Goal: Find specific page/section: Find specific page/section

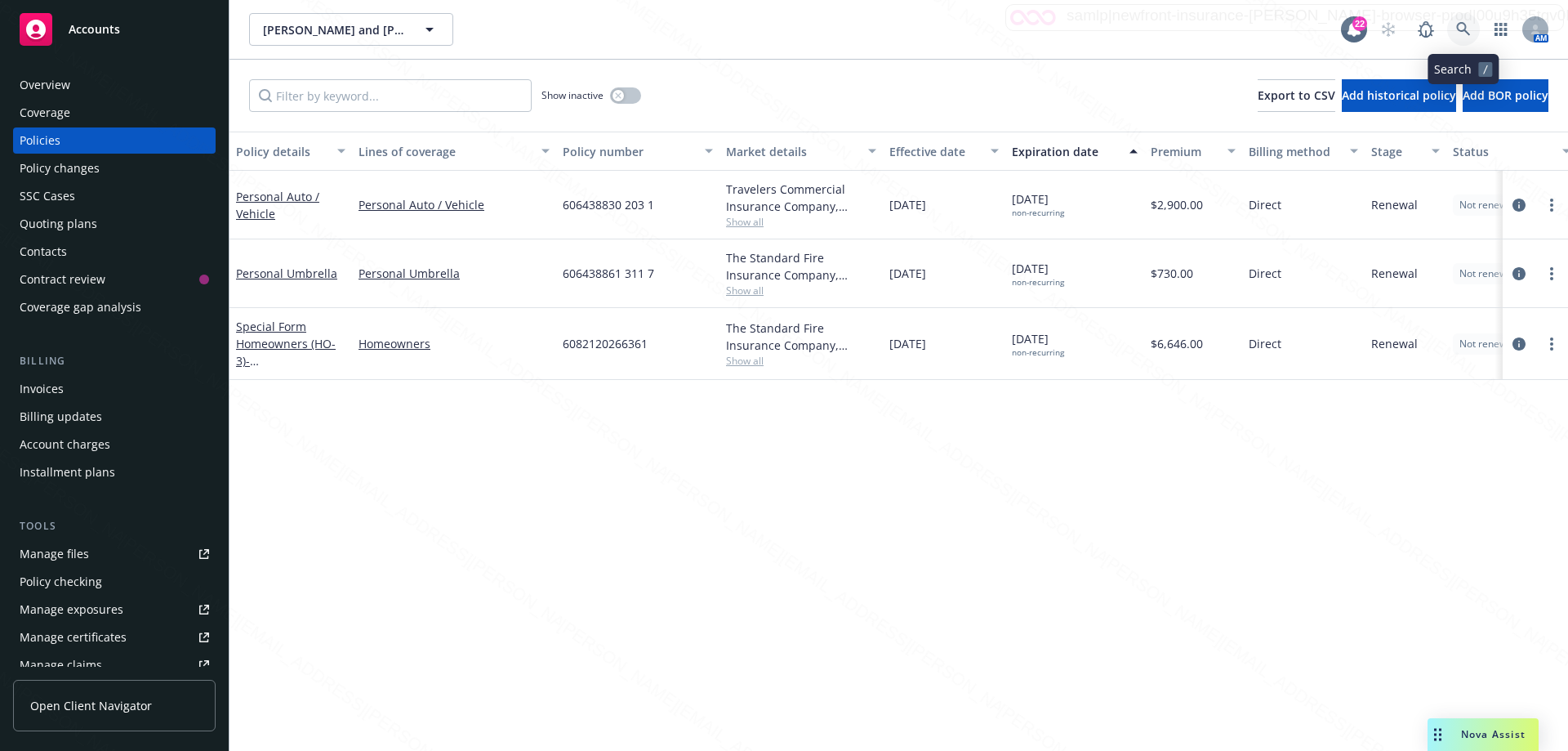
click at [1465, 31] on icon at bounding box center [1463, 29] width 14 height 14
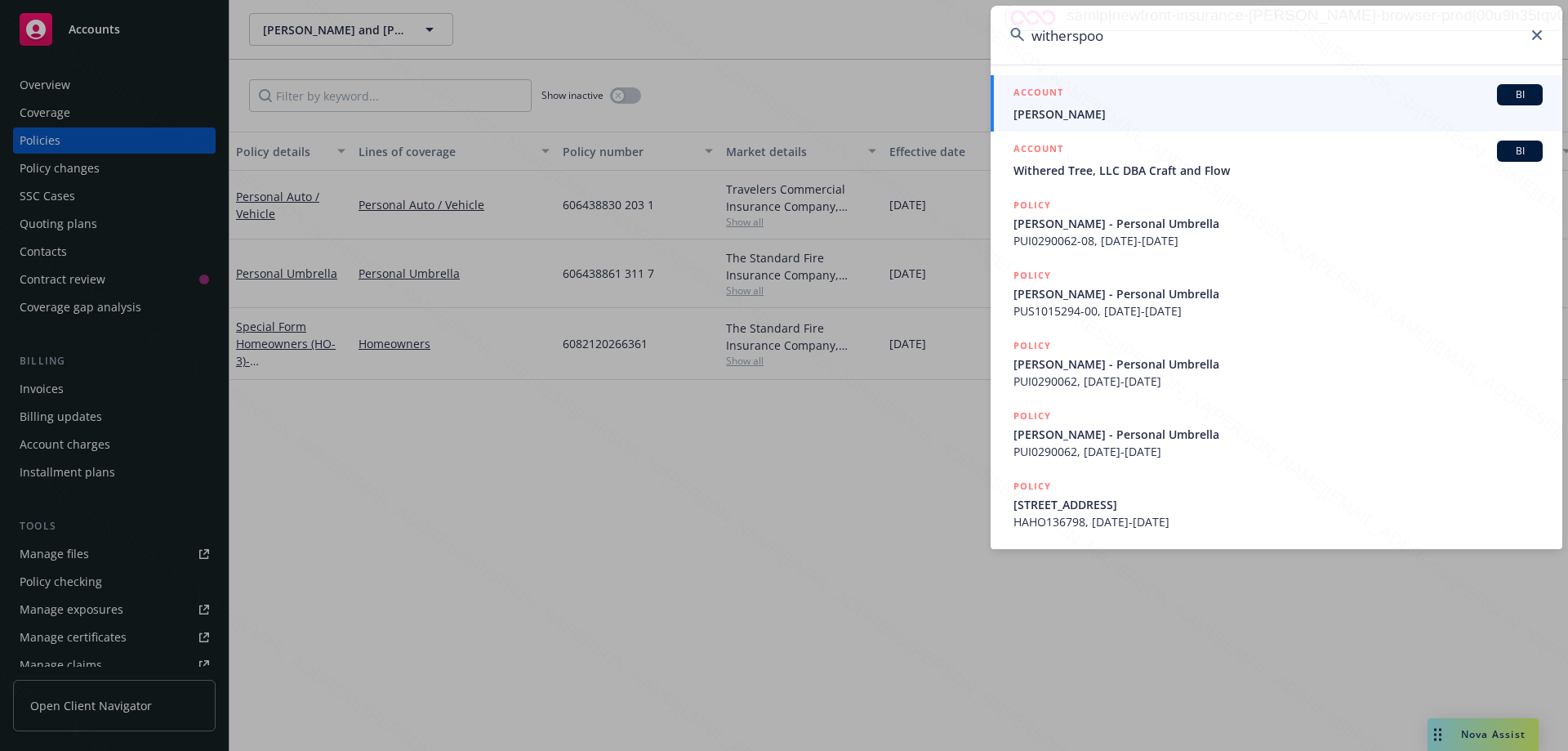
type input "[PERSON_NAME]"
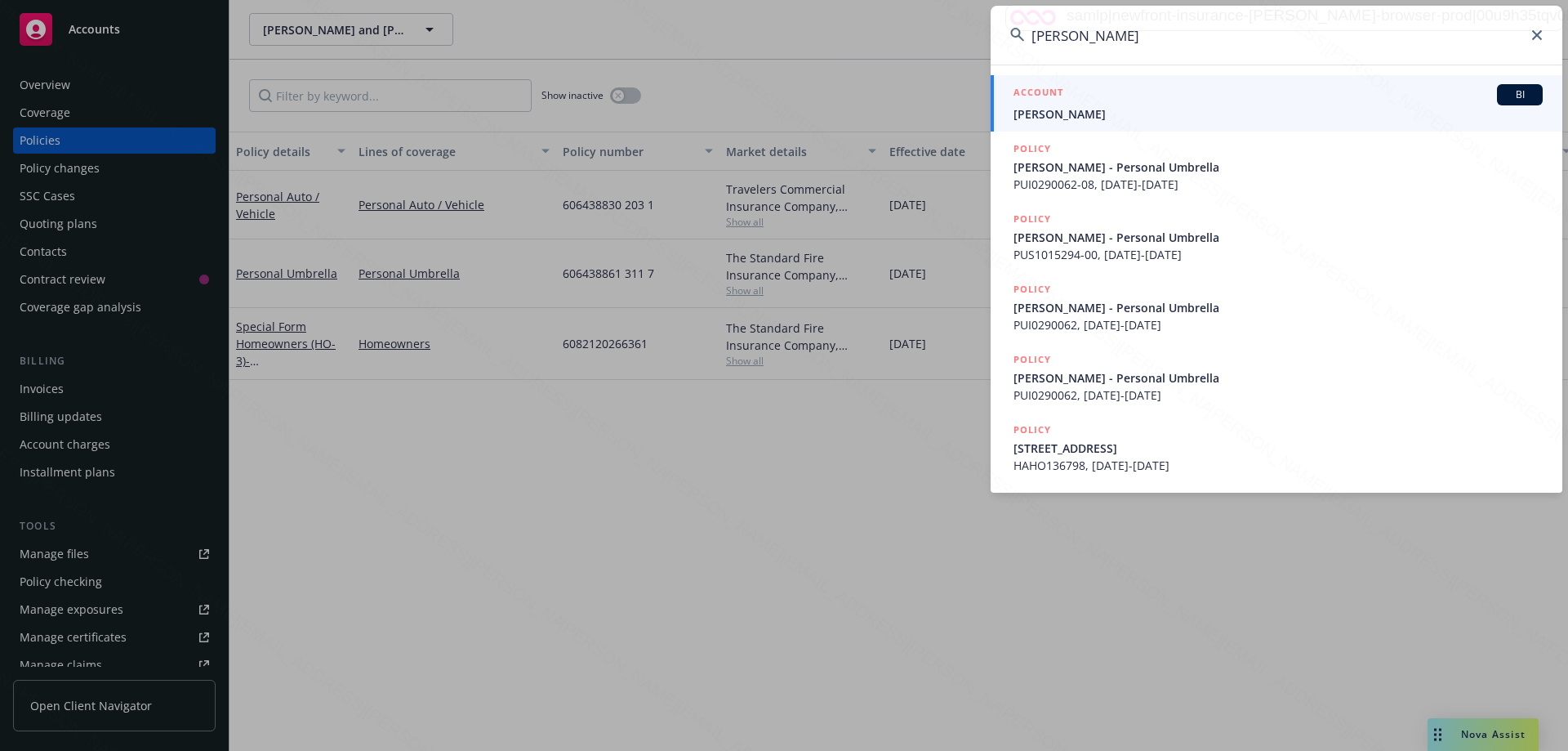
click at [1124, 114] on span "[PERSON_NAME]" at bounding box center [1277, 114] width 529 height 17
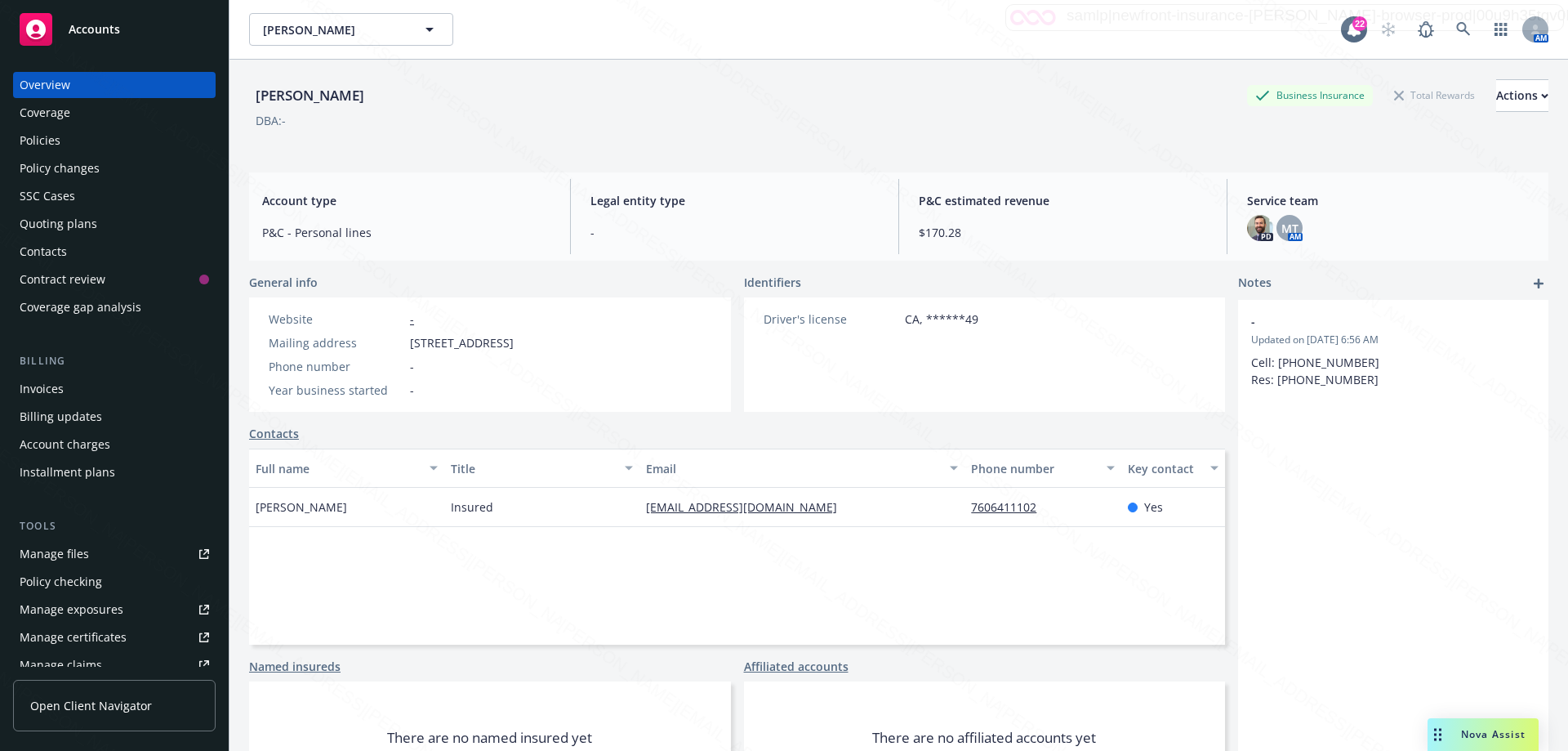
click at [50, 136] on div "Policies" at bounding box center [40, 140] width 41 height 26
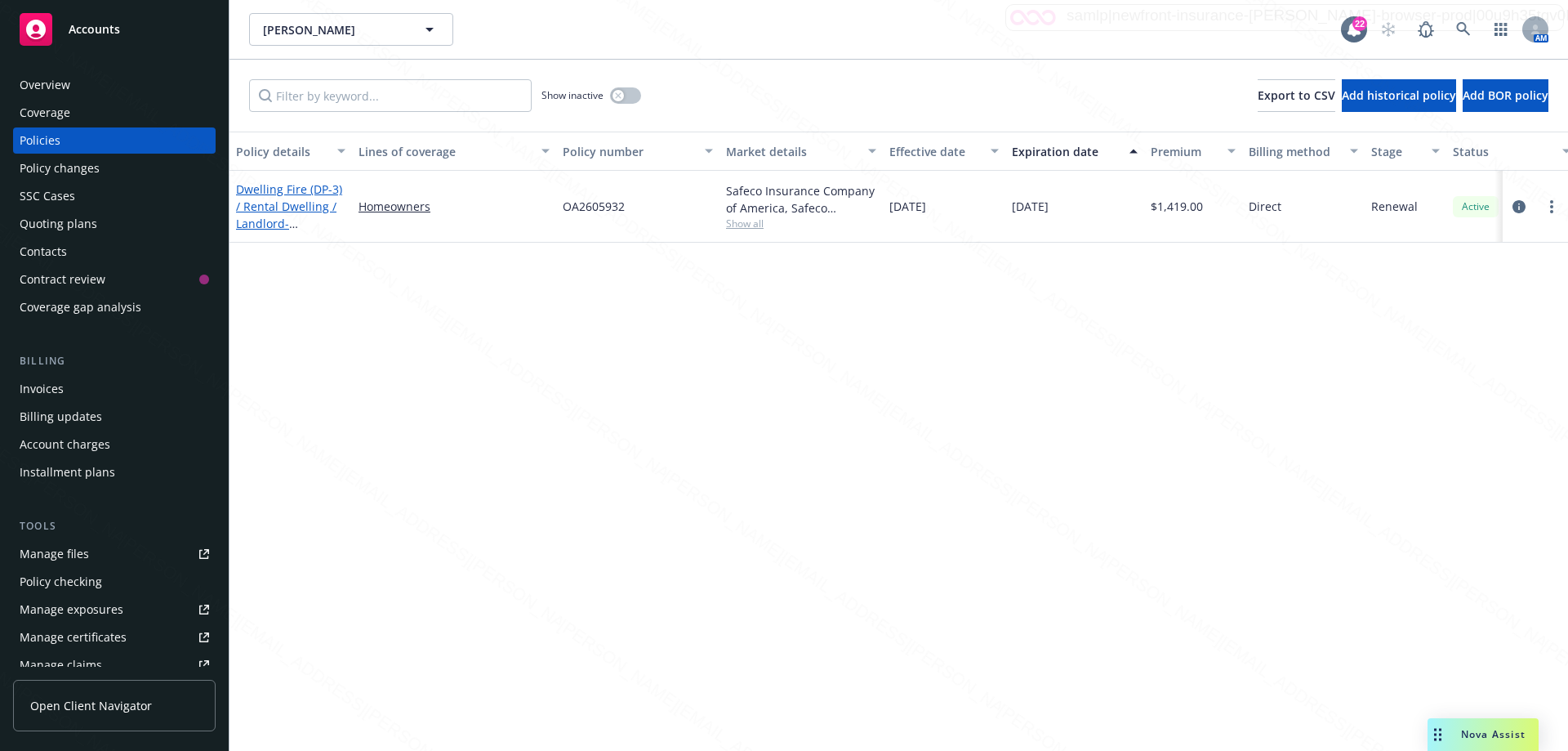
click at [275, 222] on link "Dwelling Fire (DP-3) / Rental Dwelling / Landlord - 33372 [GEOGRAPHIC_DATA][PER…" at bounding box center [288, 223] width 106 height 84
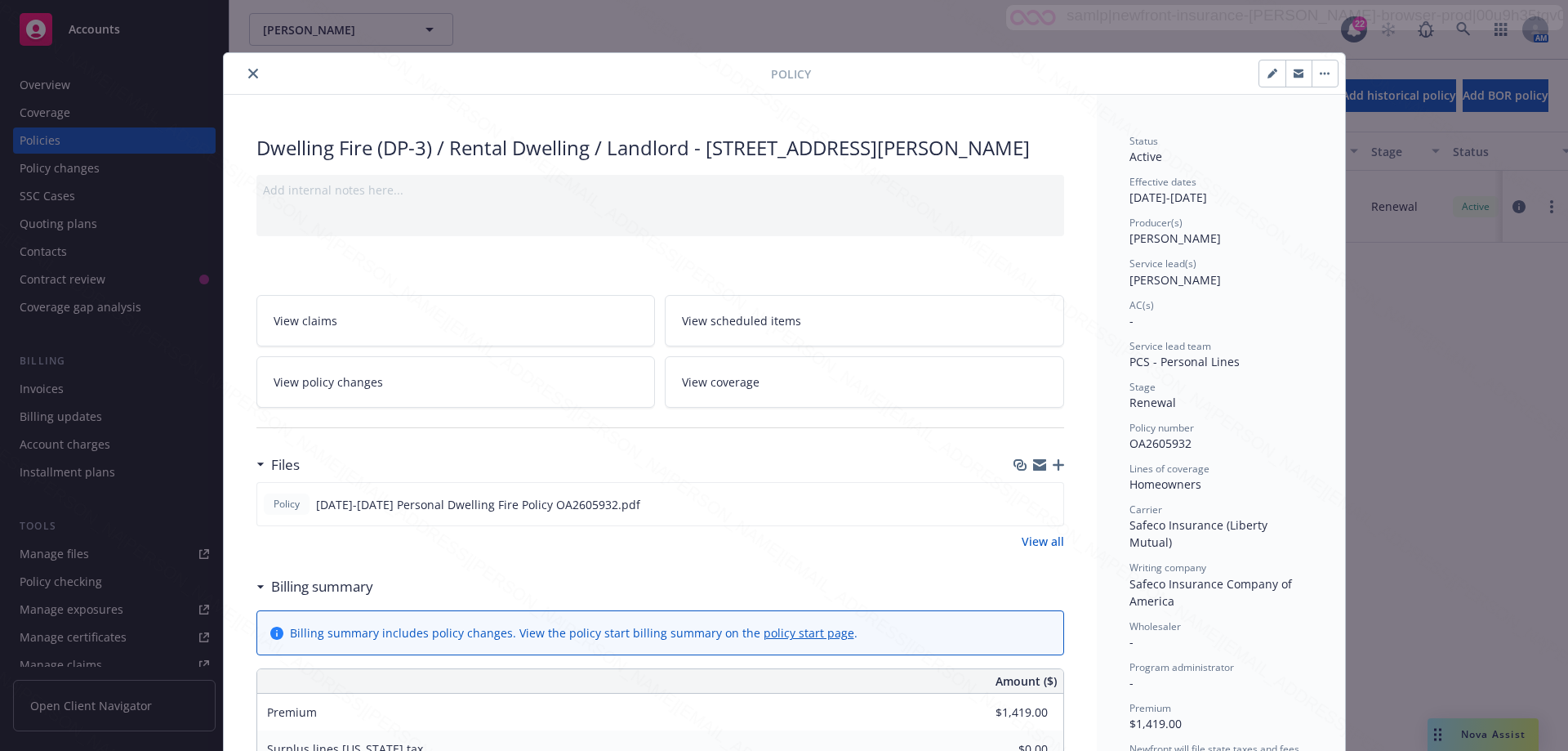
click at [1443, 345] on div "Policy Dwelling Fire (DP-3) / Rental Dwelling / Landlord - 33372 [GEOGRAPHIC_DA…" at bounding box center [784, 375] width 1568 height 751
click at [249, 71] on icon "close" at bounding box center [253, 73] width 10 height 10
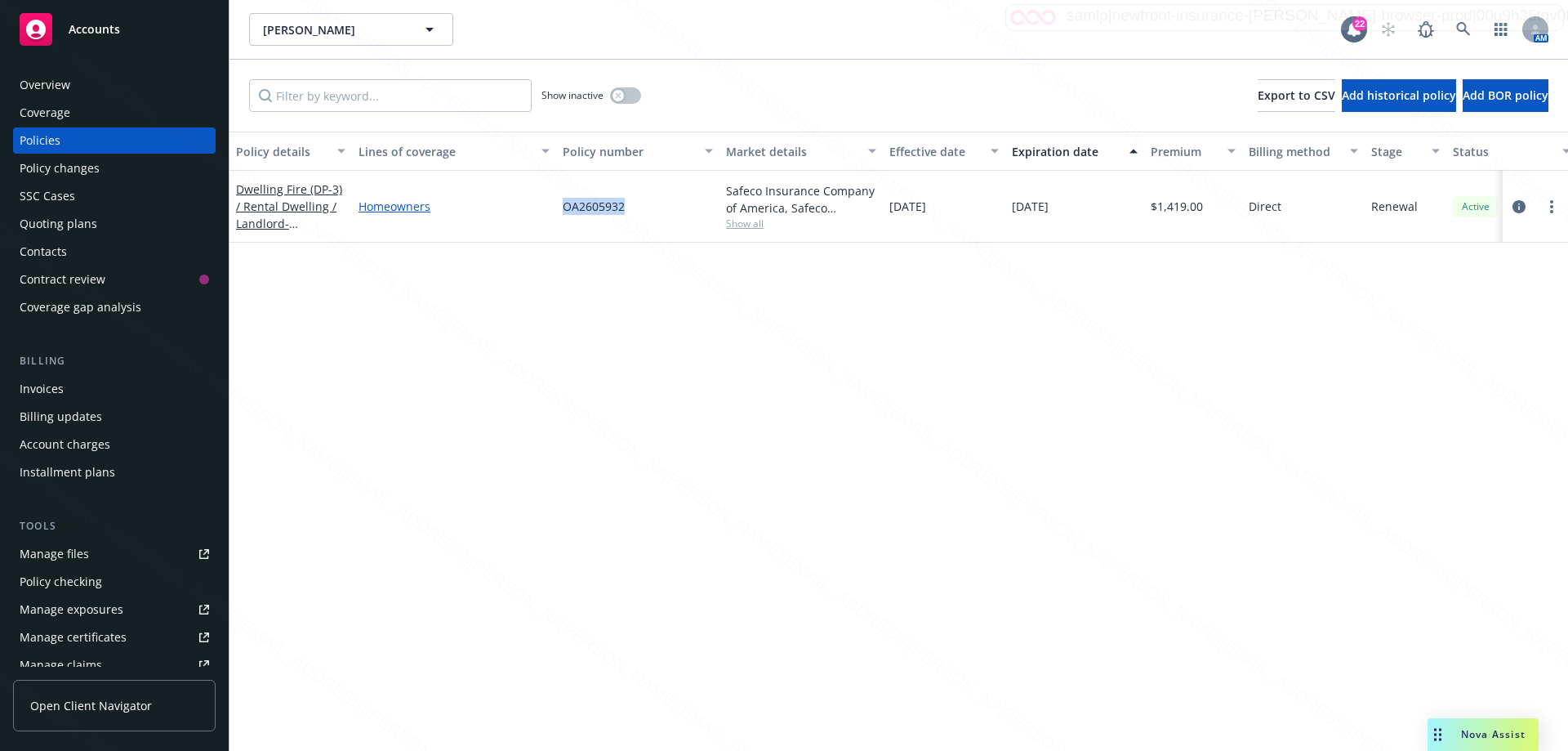
drag, startPoint x: 630, startPoint y: 210, endPoint x: 483, endPoint y: 210, distance: 147.0
click at [483, 210] on div "Dwelling Fire (DP-3) / Rental Dwelling / Landlord - 33372 [GEOGRAPHIC_DATA][PER…" at bounding box center [1018, 206] width 1576 height 72
click at [559, 196] on div "OA2605932" at bounding box center [637, 206] width 163 height 72
drag, startPoint x: 555, startPoint y: 201, endPoint x: 638, endPoint y: 201, distance: 83.0
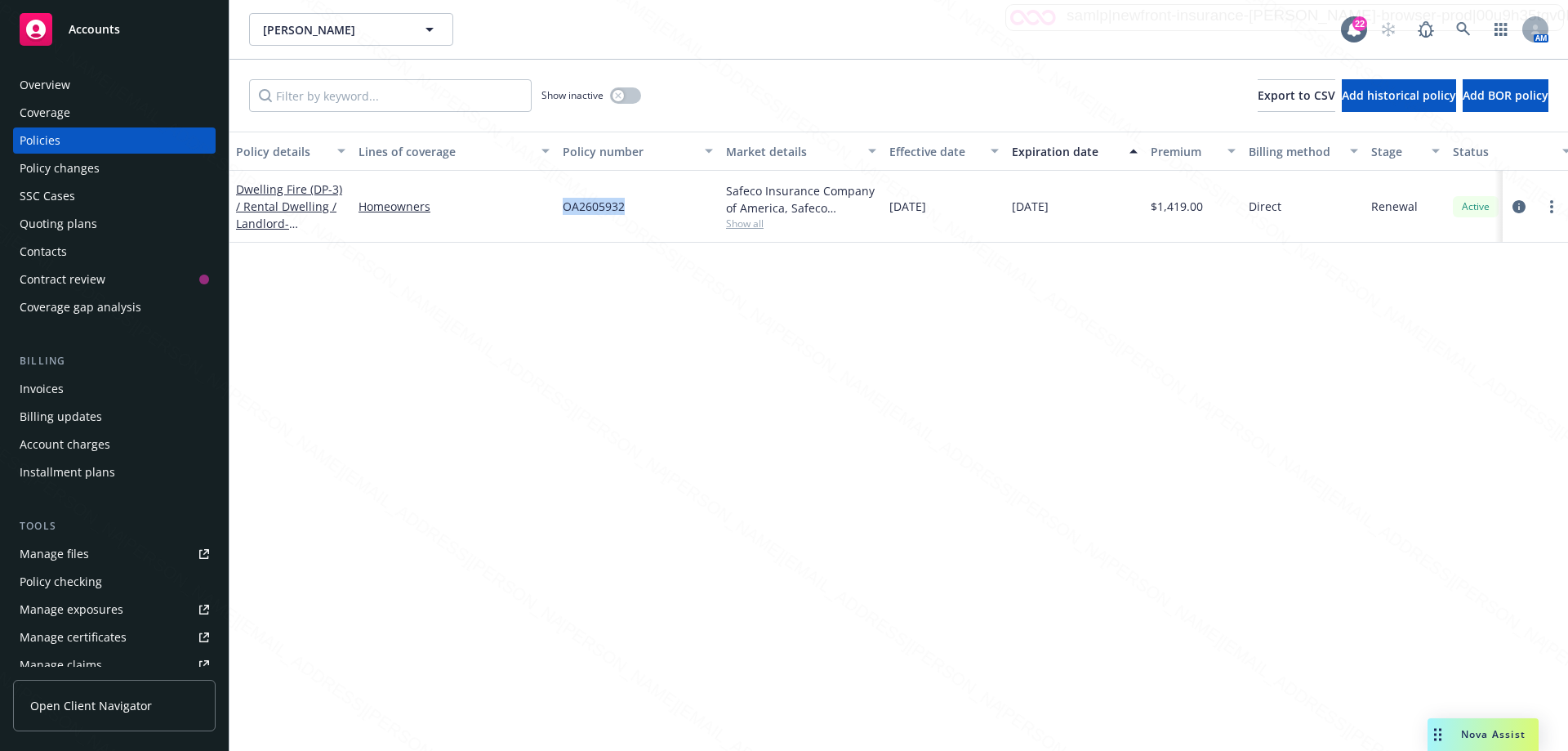
click at [638, 201] on div "Dwelling Fire (DP-3) / Rental Dwelling / Landlord - 33372 [GEOGRAPHIC_DATA][PER…" at bounding box center [1018, 206] width 1576 height 72
copy div "OA2605932"
click at [63, 86] on div "Overview" at bounding box center [45, 84] width 51 height 26
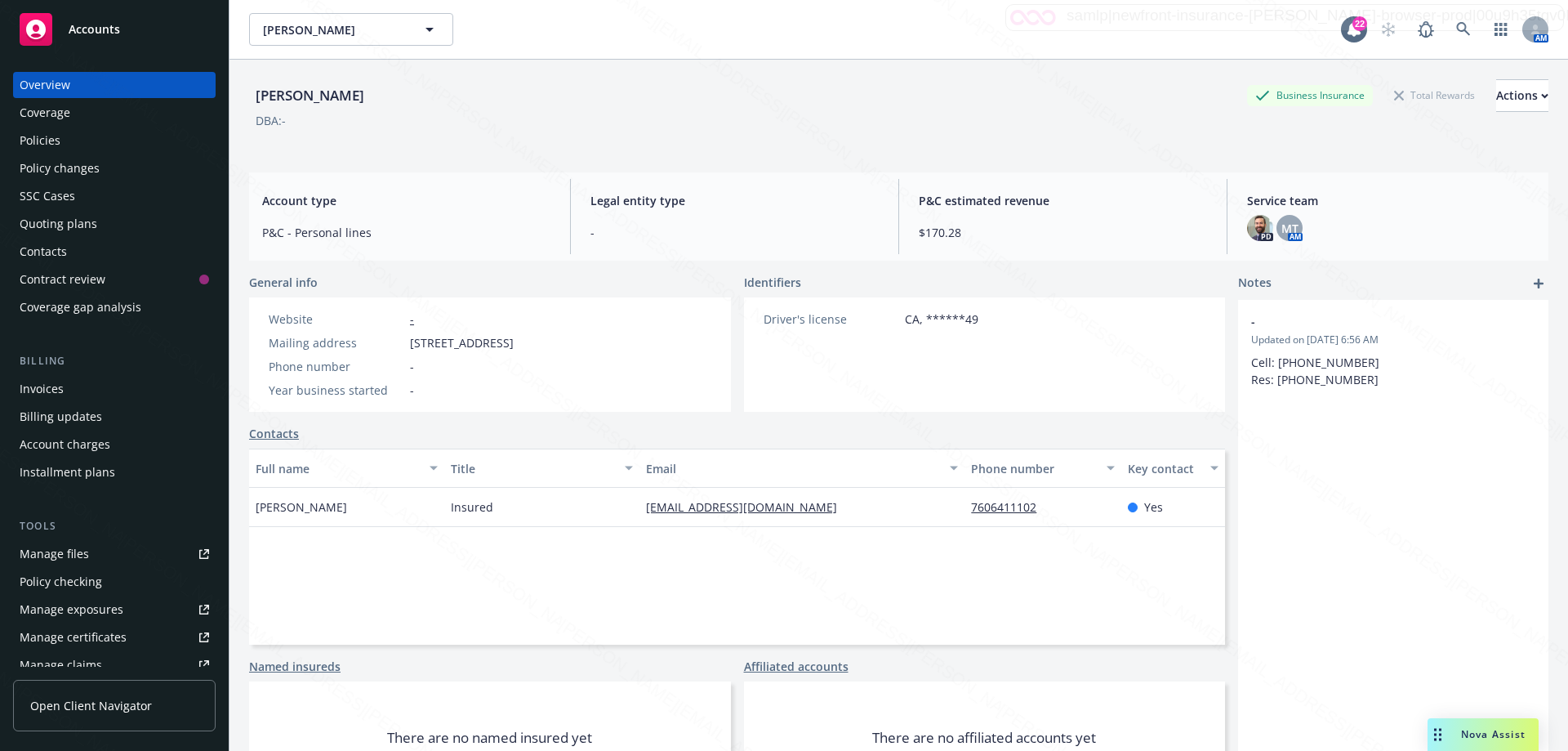
drag, startPoint x: 1463, startPoint y: 545, endPoint x: 1416, endPoint y: 544, distance: 47.0
click at [1461, 545] on div "- Updated on [DATE] 6:56 AM Cell: [PHONE_NUMBER] Res: [PHONE_NUMBER]" at bounding box center [1393, 565] width 310 height 532
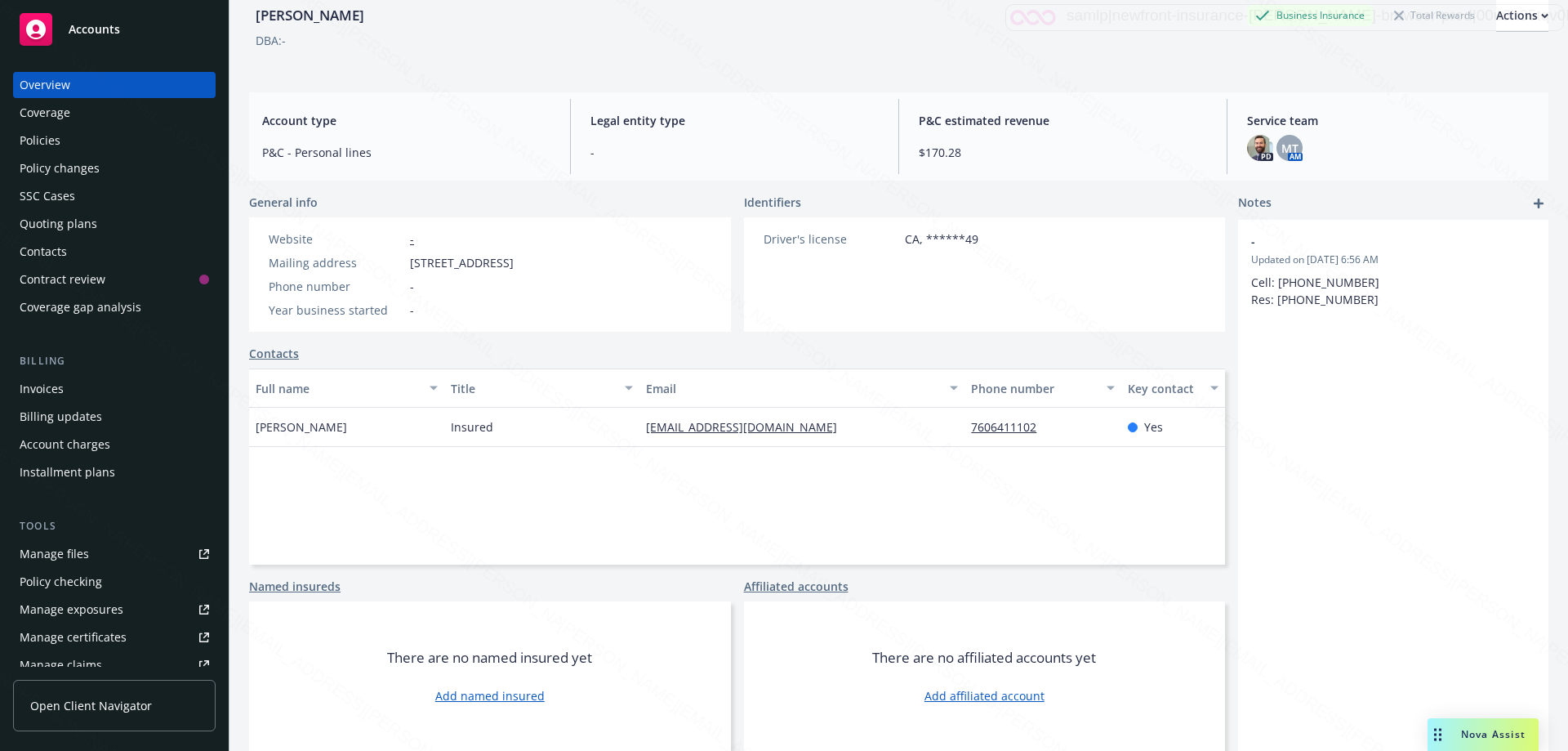
drag, startPoint x: 1021, startPoint y: 529, endPoint x: 1013, endPoint y: 530, distance: 8.1
click at [1017, 529] on div "Full name Title Email Phone number Key contact [PERSON_NAME] Insured [EMAIL_ADD…" at bounding box center [736, 466] width 976 height 196
